Goal: Transaction & Acquisition: Purchase product/service

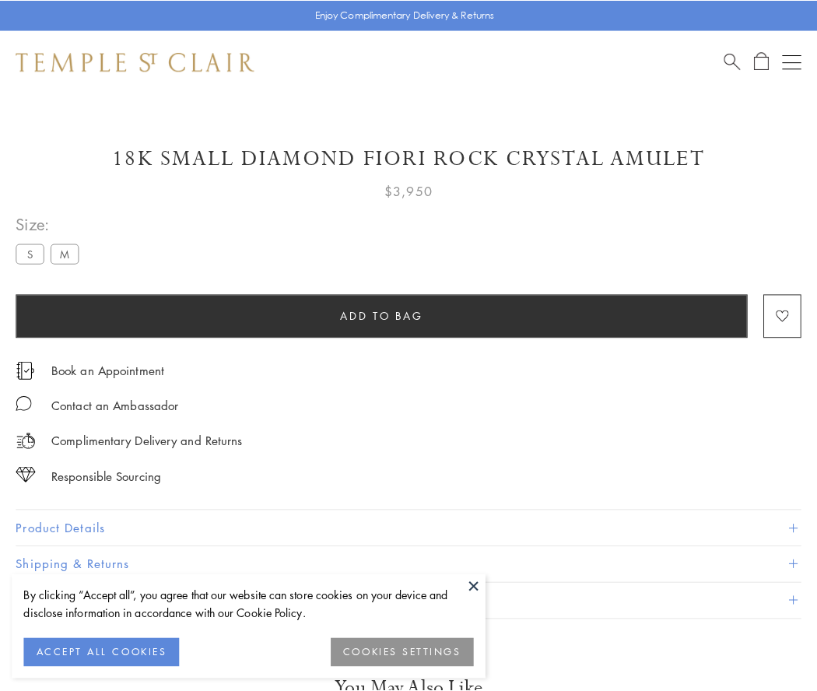
scroll to position [14, 0]
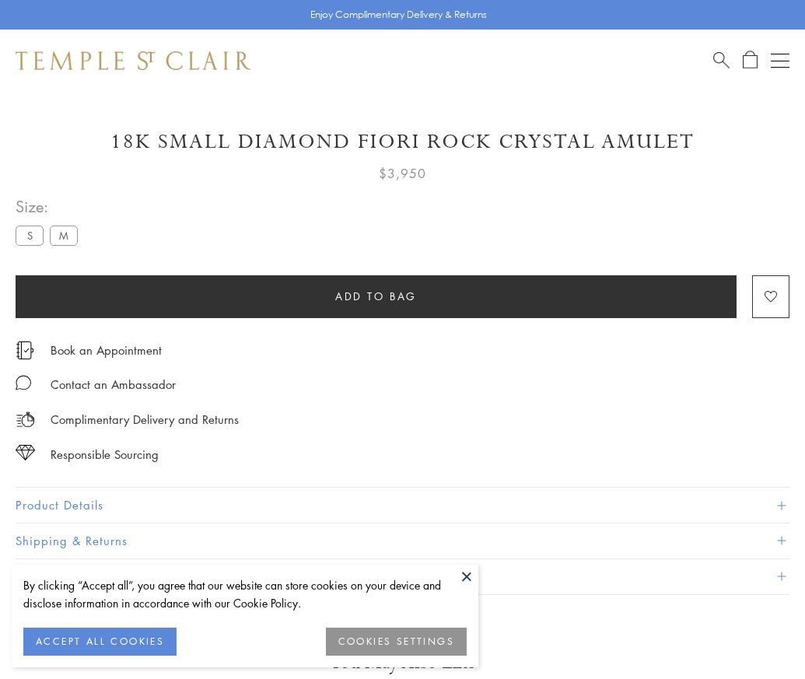
click at [376, 296] on span "Add to bag" at bounding box center [376, 296] width 82 height 17
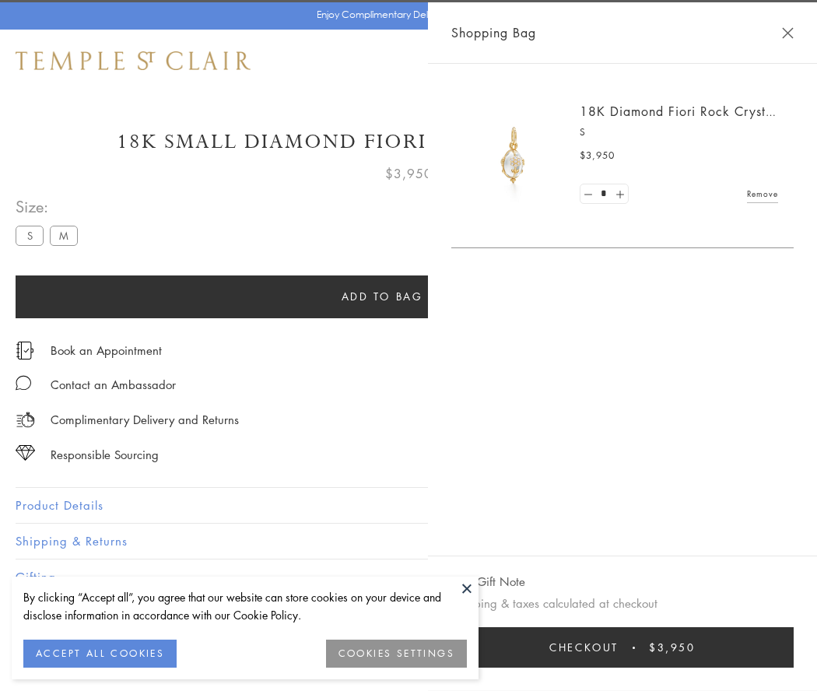
click at [618, 647] on span "Checkout" at bounding box center [583, 647] width 69 height 17
